Goal: Task Accomplishment & Management: Manage account settings

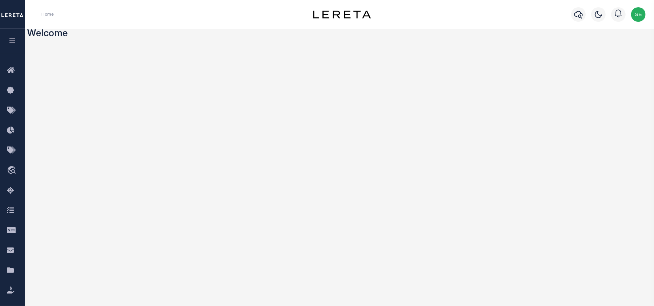
click at [11, 39] on icon "button" at bounding box center [12, 40] width 8 height 7
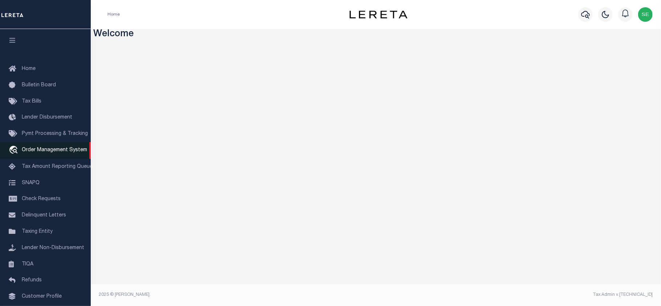
click at [44, 153] on span "Order Management System" at bounding box center [54, 150] width 65 height 5
click at [644, 15] on img "button" at bounding box center [645, 14] width 15 height 15
click at [616, 51] on span "Sign out" at bounding box center [617, 51] width 21 height 5
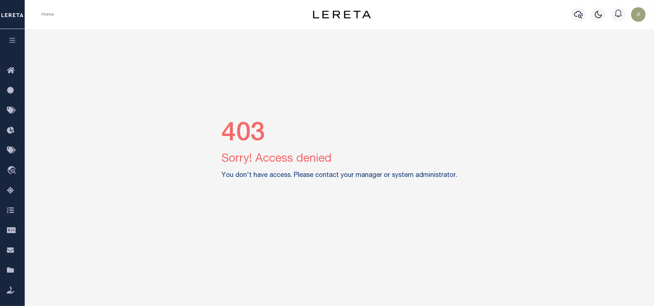
click at [638, 15] on img "button" at bounding box center [638, 14] width 15 height 15
click at [613, 34] on span "Profile" at bounding box center [606, 33] width 15 height 5
